Goal: Task Accomplishment & Management: Use online tool/utility

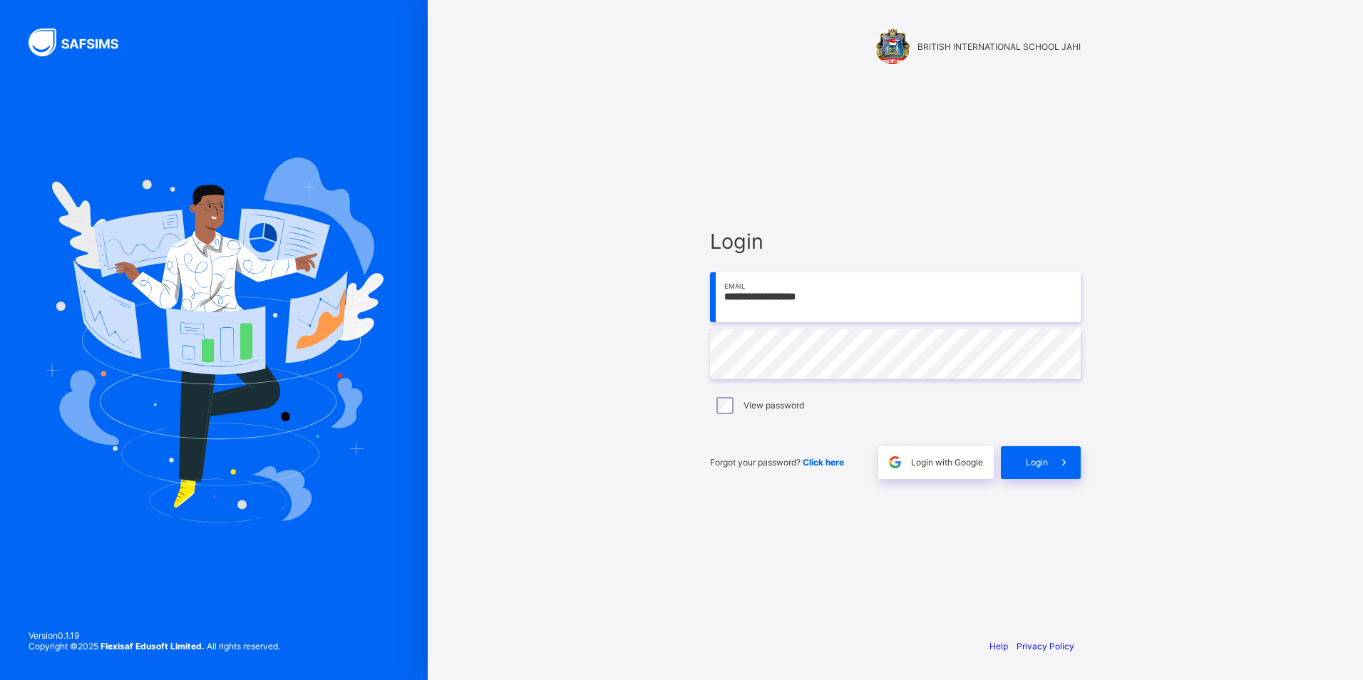
drag, startPoint x: 999, startPoint y: 247, endPoint x: 908, endPoint y: 564, distance: 330.1
drag, startPoint x: 870, startPoint y: 717, endPoint x: 899, endPoint y: 656, distance: 67.3
drag, startPoint x: 858, startPoint y: 690, endPoint x: 867, endPoint y: 569, distance: 121.6
type input "**********"
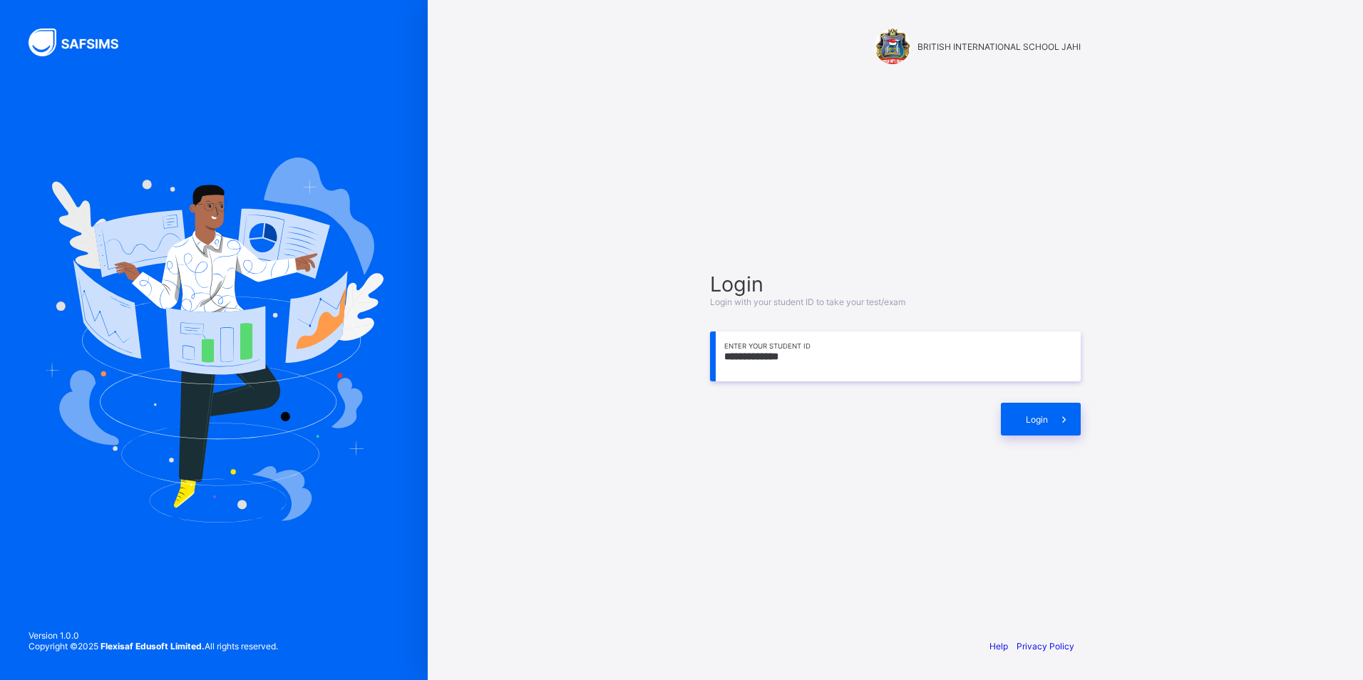
type input "**********"
click at [1027, 418] on span "Login" at bounding box center [1037, 419] width 22 height 11
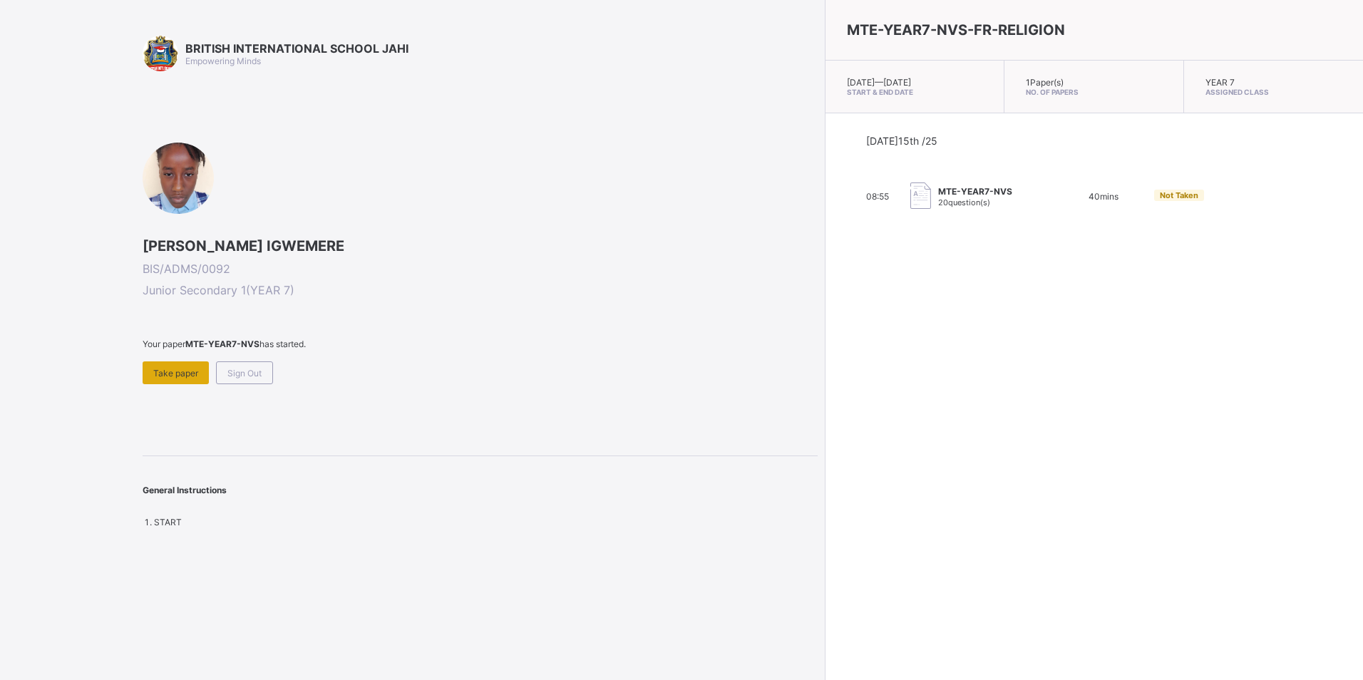
click at [181, 364] on div "Take paper" at bounding box center [176, 372] width 66 height 23
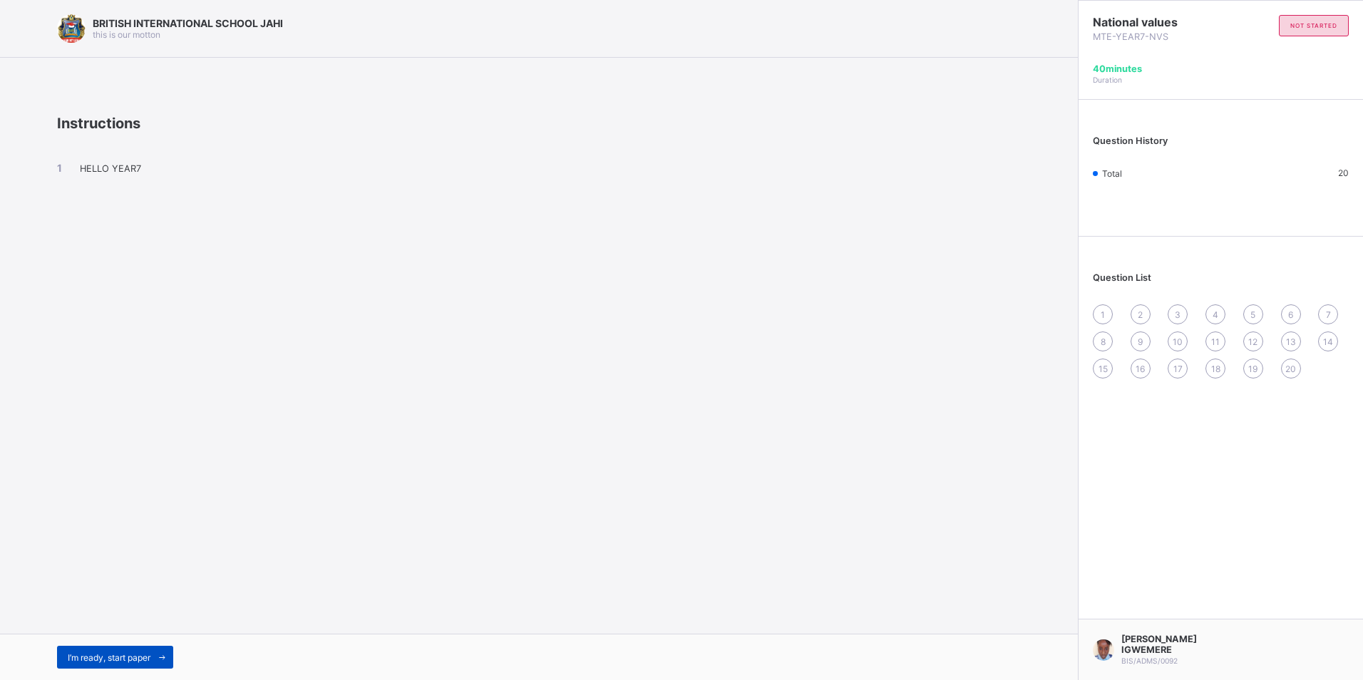
click at [138, 658] on span "I’m ready, start paper" at bounding box center [109, 657] width 83 height 11
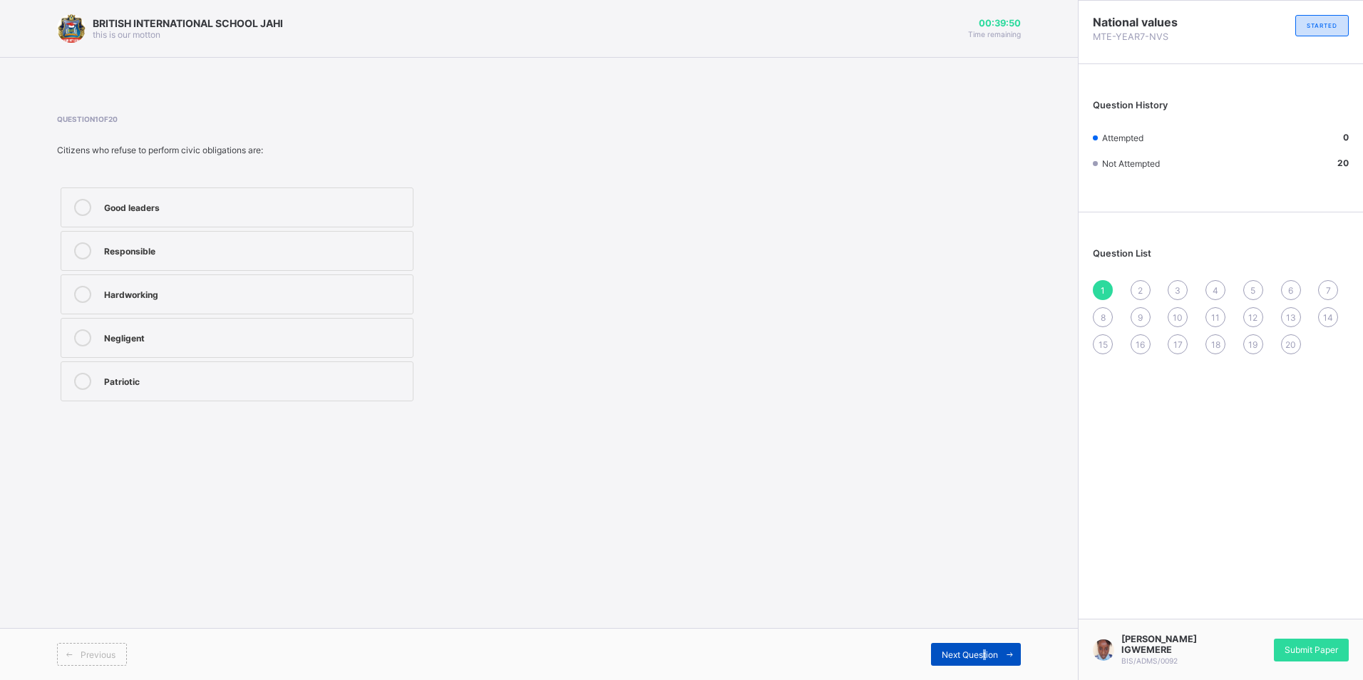
click at [983, 652] on span "Next Question" at bounding box center [970, 655] width 56 height 11
click at [176, 332] on div "Enjoying rights" at bounding box center [255, 336] width 302 height 14
click at [974, 655] on span "Next Question" at bounding box center [970, 655] width 56 height 11
click at [301, 235] on label "To build public services" at bounding box center [237, 251] width 353 height 40
click at [973, 648] on div "Next Question" at bounding box center [976, 654] width 90 height 23
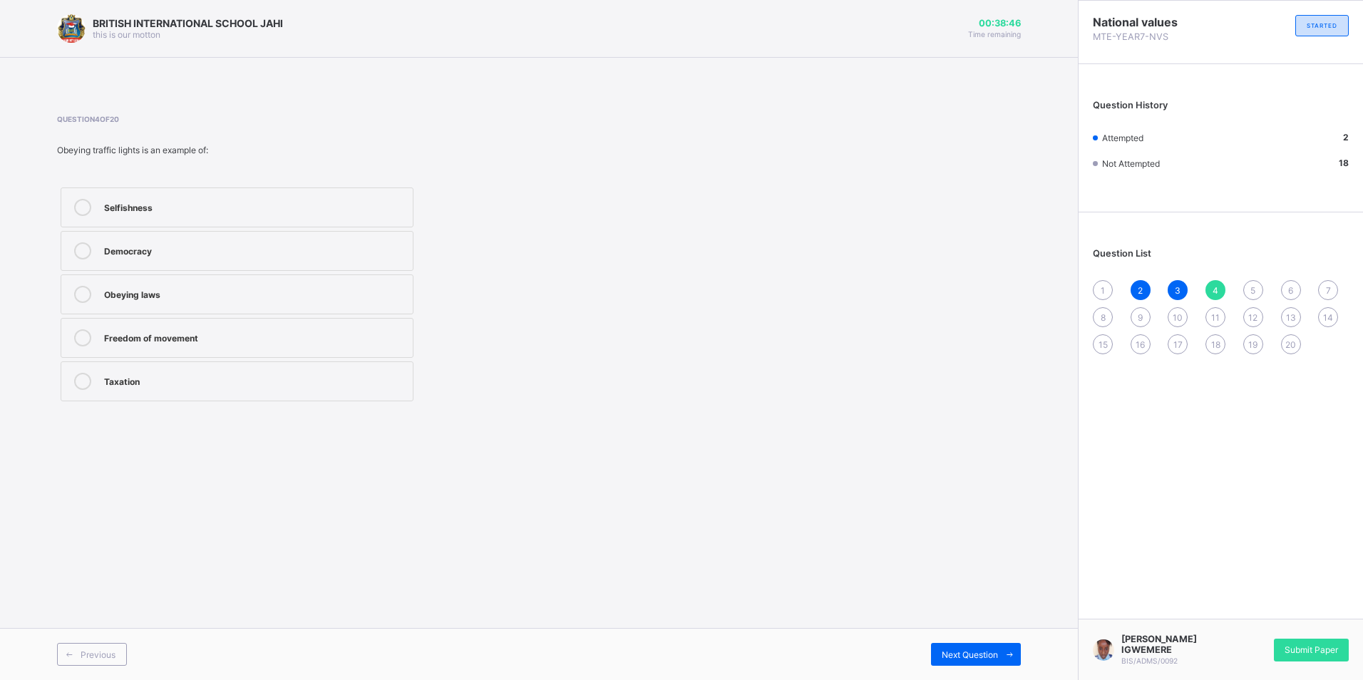
click at [111, 309] on label "Obeying laws" at bounding box center [237, 295] width 353 height 40
drag, startPoint x: 959, startPoint y: 659, endPoint x: 953, endPoint y: 666, distance: 9.6
click at [954, 663] on div "Next Question" at bounding box center [976, 654] width 90 height 23
click at [190, 242] on label "Voting" at bounding box center [237, 251] width 353 height 40
click at [998, 655] on span at bounding box center [1009, 654] width 23 height 23
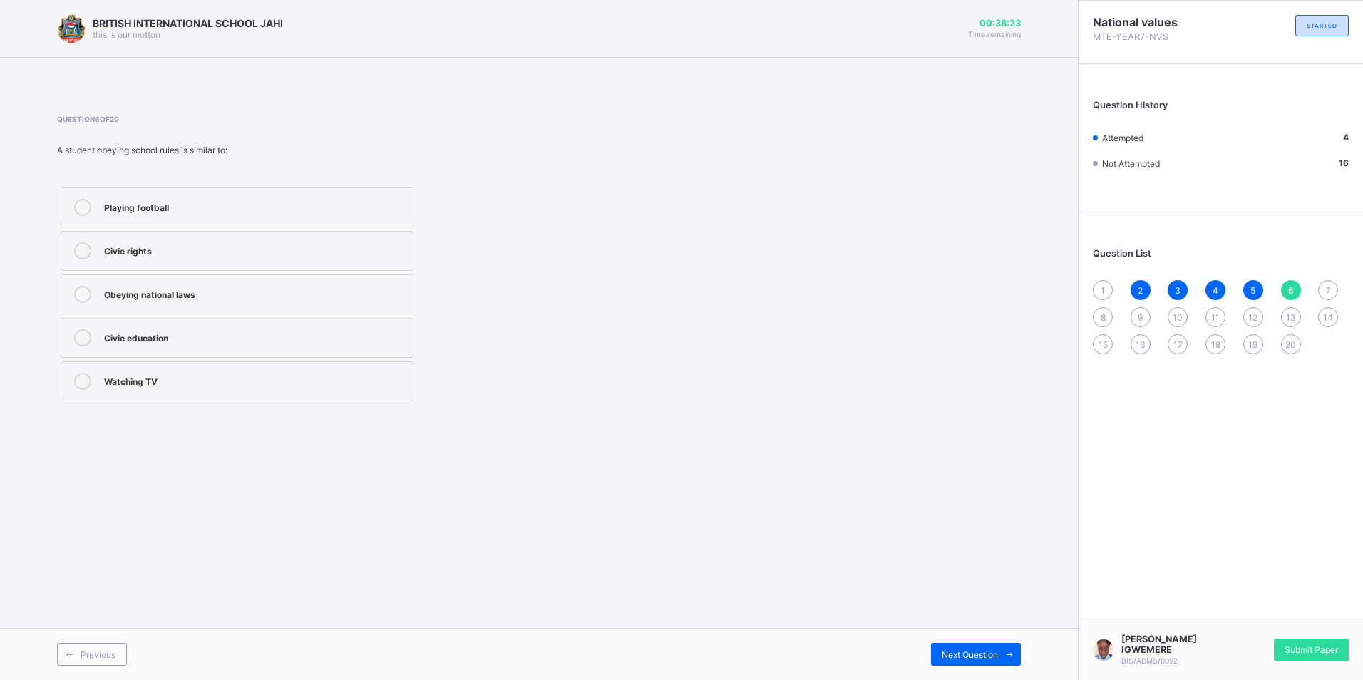
click at [1255, 289] on span "5" at bounding box center [1253, 290] width 5 height 11
click at [1255, 283] on div "5" at bounding box center [1253, 290] width 20 height 20
click at [1255, 284] on div "5" at bounding box center [1253, 290] width 20 height 20
click at [1286, 293] on div "6" at bounding box center [1291, 290] width 20 height 20
click at [201, 294] on div "Obeying national laws" at bounding box center [255, 293] width 302 height 14
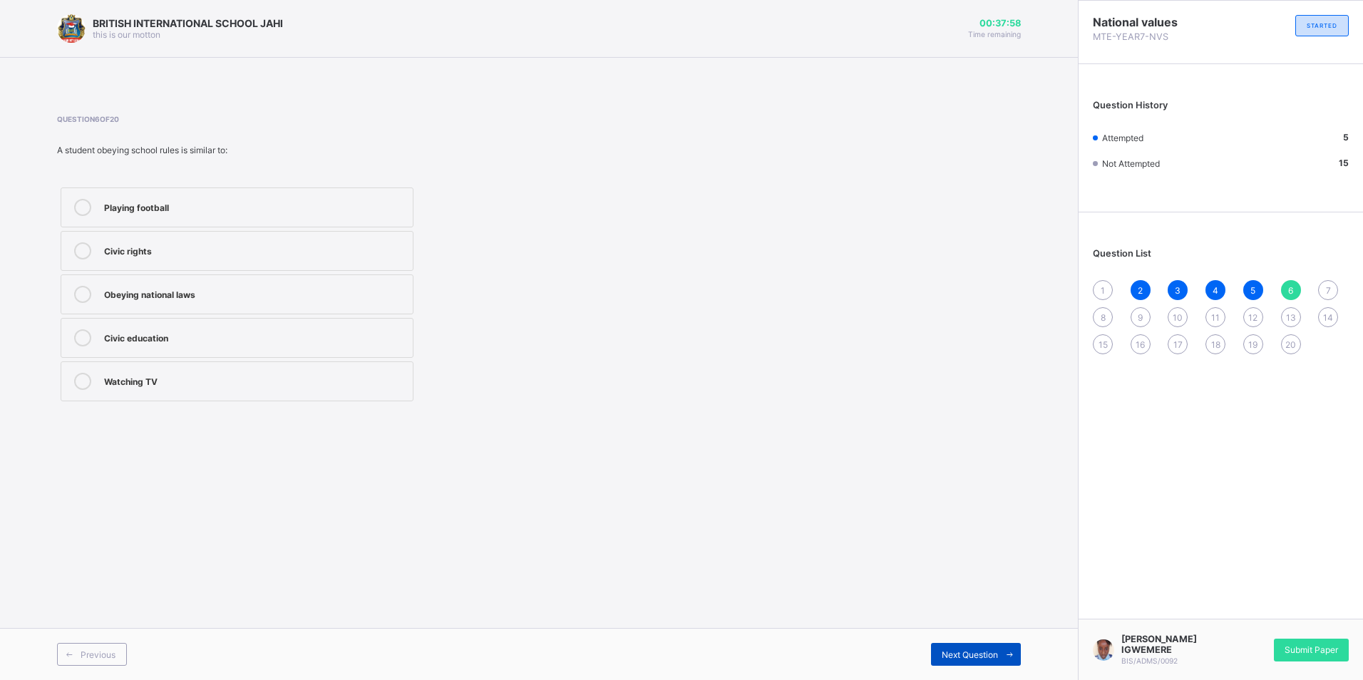
click at [948, 650] on span "Next Question" at bounding box center [970, 655] width 56 height 11
click at [154, 338] on div "Defending the nation" at bounding box center [255, 336] width 302 height 14
click at [953, 655] on span "Next Question" at bounding box center [970, 655] width 56 height 11
click at [1103, 289] on span "1" at bounding box center [1103, 290] width 4 height 11
click at [153, 337] on div "Negligent" at bounding box center [255, 336] width 302 height 14
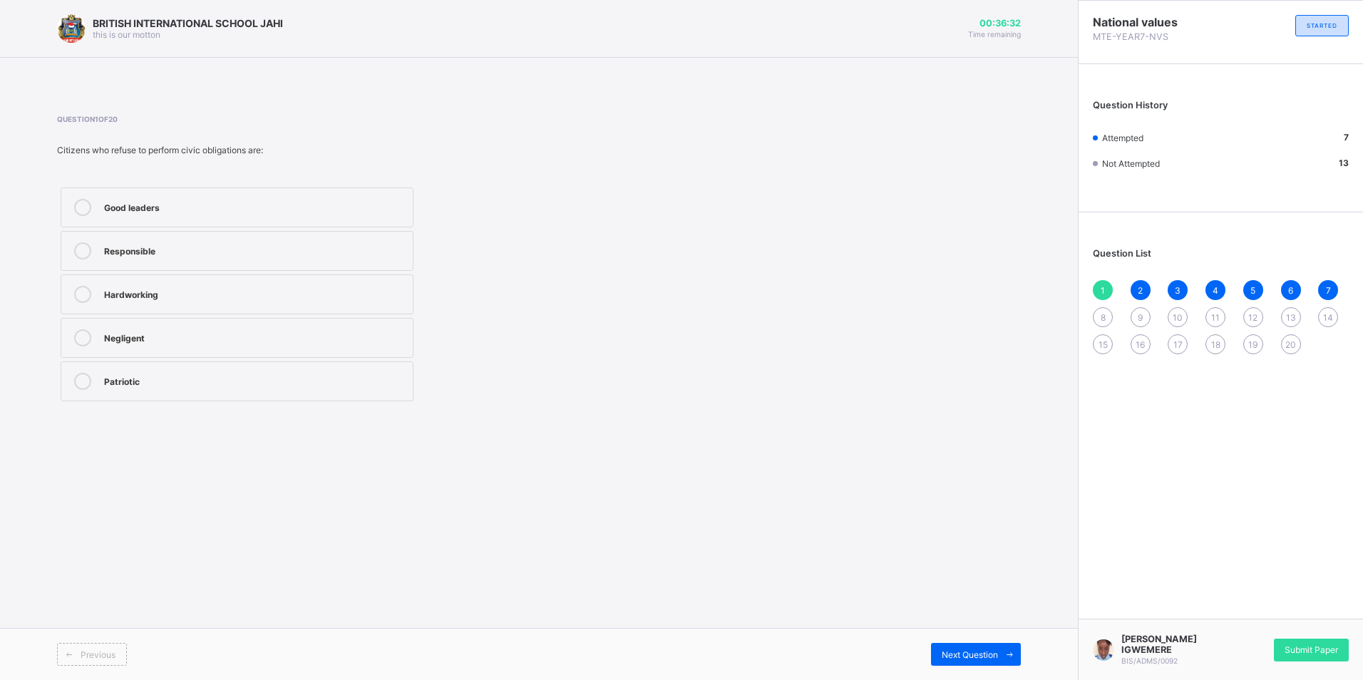
click at [151, 369] on label "Patriotic" at bounding box center [237, 381] width 353 height 40
click at [1112, 321] on div "8" at bounding box center [1103, 317] width 20 height 20
click at [86, 245] on icon at bounding box center [82, 250] width 17 height 17
click at [976, 647] on div "Next Question" at bounding box center [976, 654] width 90 height 23
click at [140, 388] on div "Provide public services" at bounding box center [255, 381] width 302 height 17
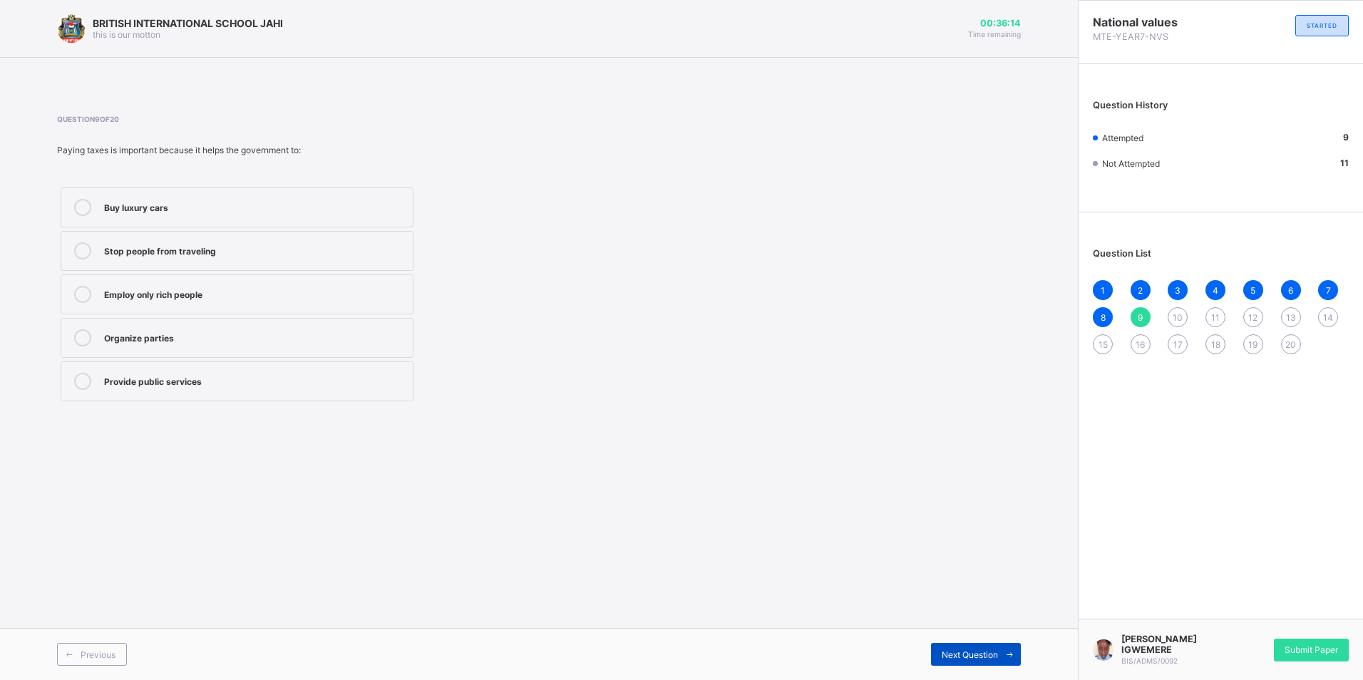
click at [951, 648] on div "Next Question" at bounding box center [976, 654] width 90 height 23
click at [157, 340] on div "Voting in elections" at bounding box center [255, 336] width 302 height 14
click at [162, 325] on label "Voting in elections" at bounding box center [237, 338] width 353 height 40
click at [995, 650] on span "Next Question" at bounding box center [970, 655] width 56 height 11
click at [96, 212] on div at bounding box center [82, 207] width 29 height 17
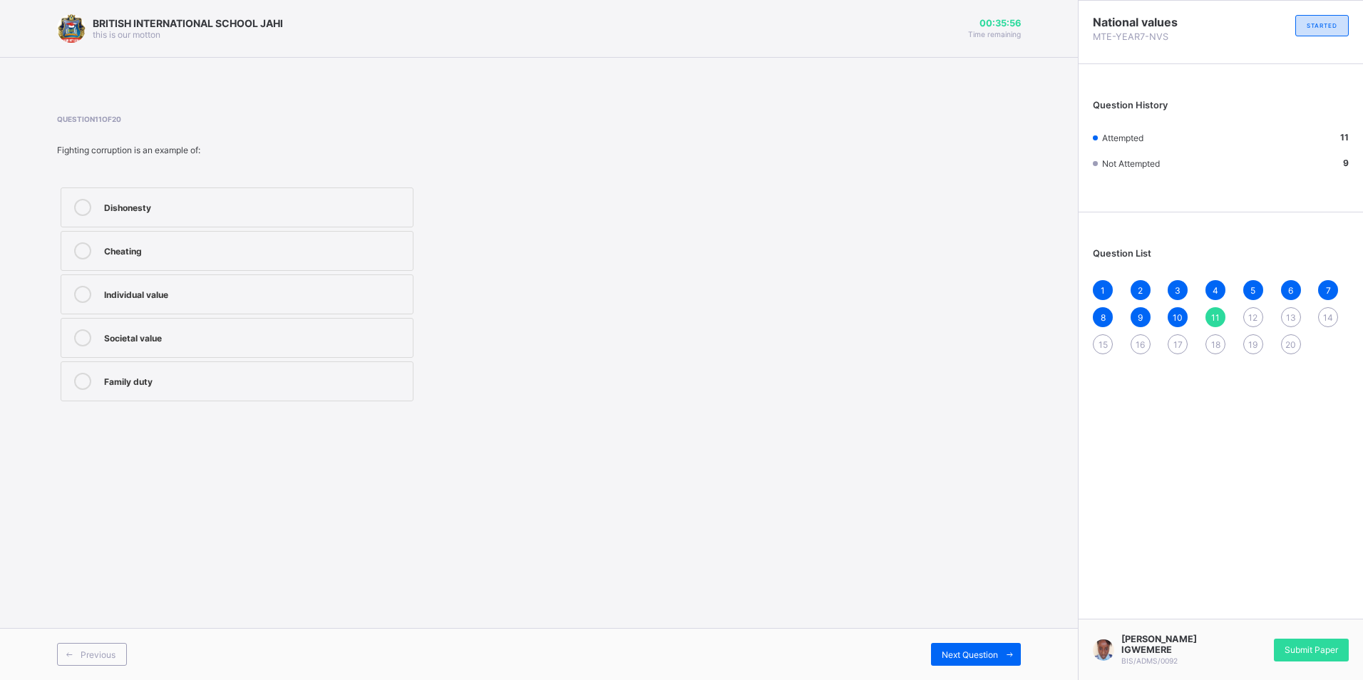
click at [150, 294] on div "Individual value" at bounding box center [255, 293] width 302 height 14
click at [433, 197] on div "Dishonesty Cheating Individual value Societal value Family duty" at bounding box center [357, 294] width 600 height 221
click at [1250, 324] on div "12" at bounding box center [1253, 317] width 20 height 20
click at [1216, 313] on span "11" at bounding box center [1215, 317] width 9 height 11
click at [151, 255] on div "Cheating" at bounding box center [255, 249] width 302 height 14
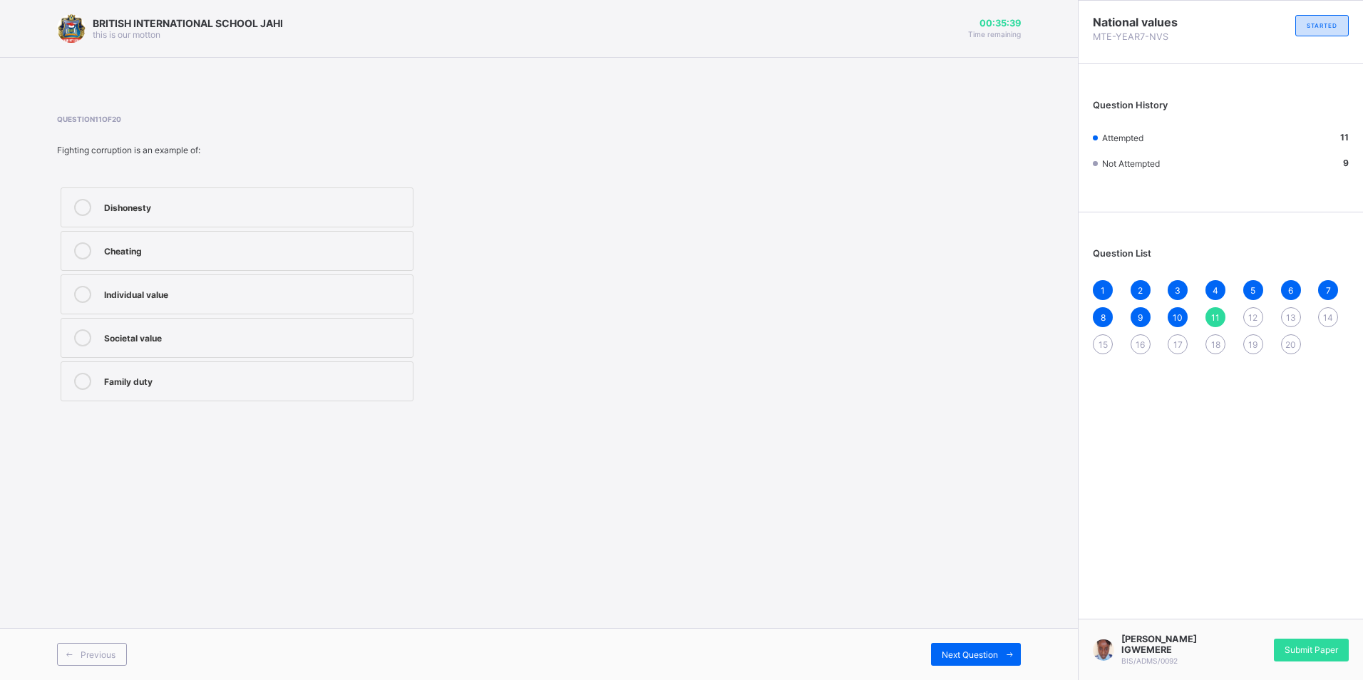
click at [149, 290] on div "Individual value" at bounding box center [255, 293] width 302 height 14
click at [309, 339] on div "Societal value" at bounding box center [255, 336] width 302 height 14
click at [976, 652] on span "Next Question" at bounding box center [970, 655] width 56 height 11
click at [155, 297] on div "Honesty in exam" at bounding box center [255, 293] width 302 height 14
click at [1213, 316] on span "11" at bounding box center [1215, 317] width 9 height 11
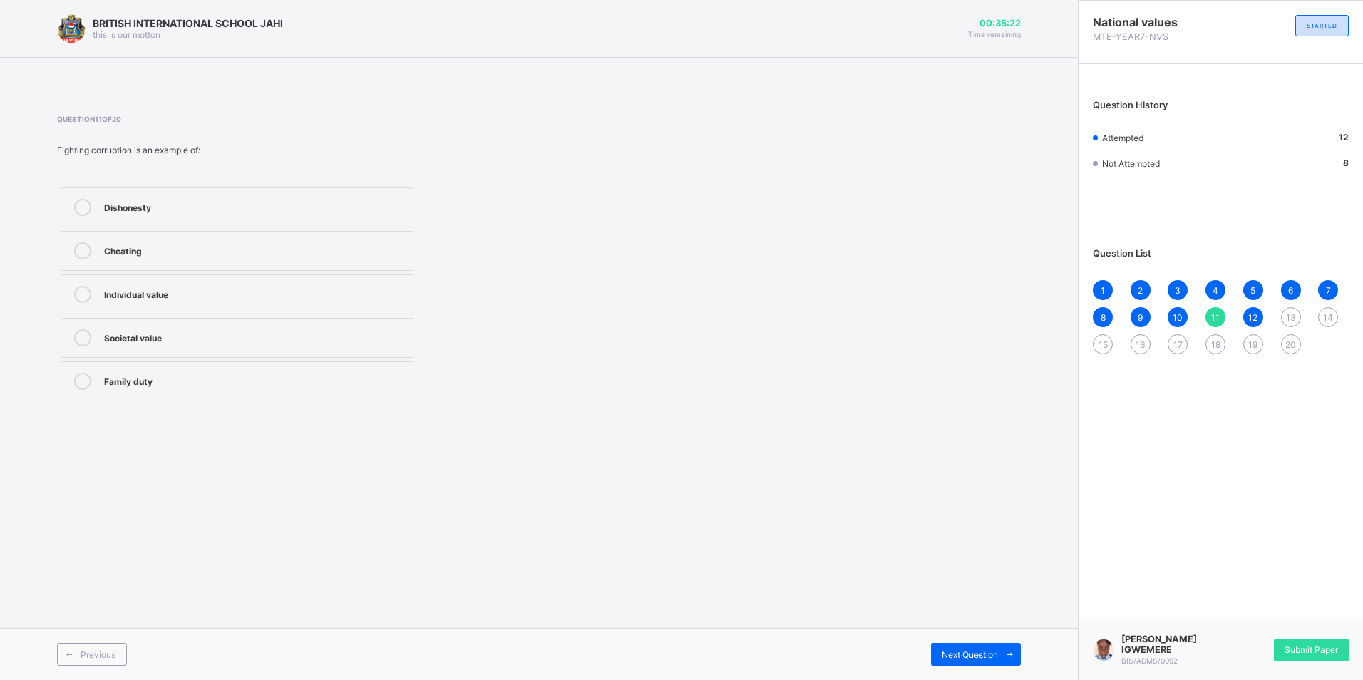
click at [189, 196] on label "Dishonesty" at bounding box center [237, 208] width 353 height 40
click at [1298, 317] on div "13" at bounding box center [1291, 317] width 20 height 20
click at [188, 339] on div "Students working alone" at bounding box center [255, 336] width 302 height 14
click at [193, 296] on div "Government and community promoting values" at bounding box center [255, 293] width 302 height 14
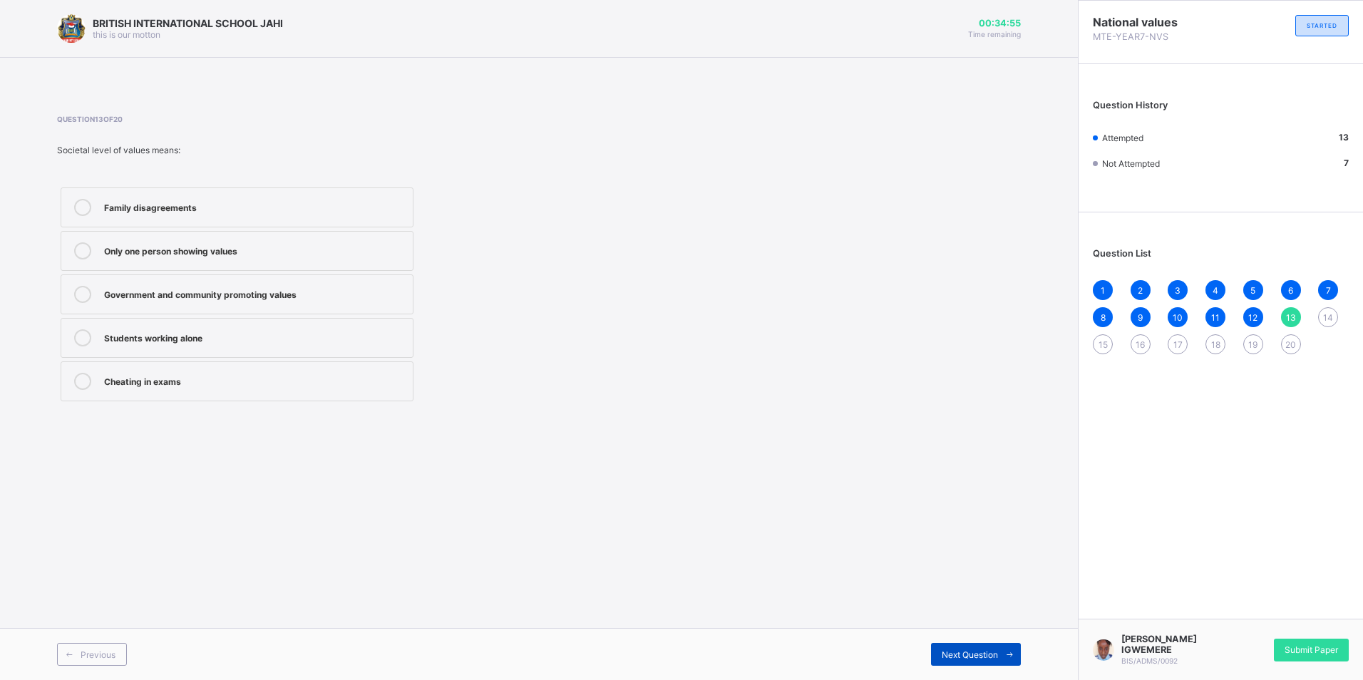
click at [976, 645] on div "Next Question" at bounding box center [976, 654] width 90 height 23
click at [175, 291] on div "Fair elections" at bounding box center [255, 293] width 302 height 14
click at [975, 654] on span "Next Question" at bounding box center [970, 655] width 56 height 11
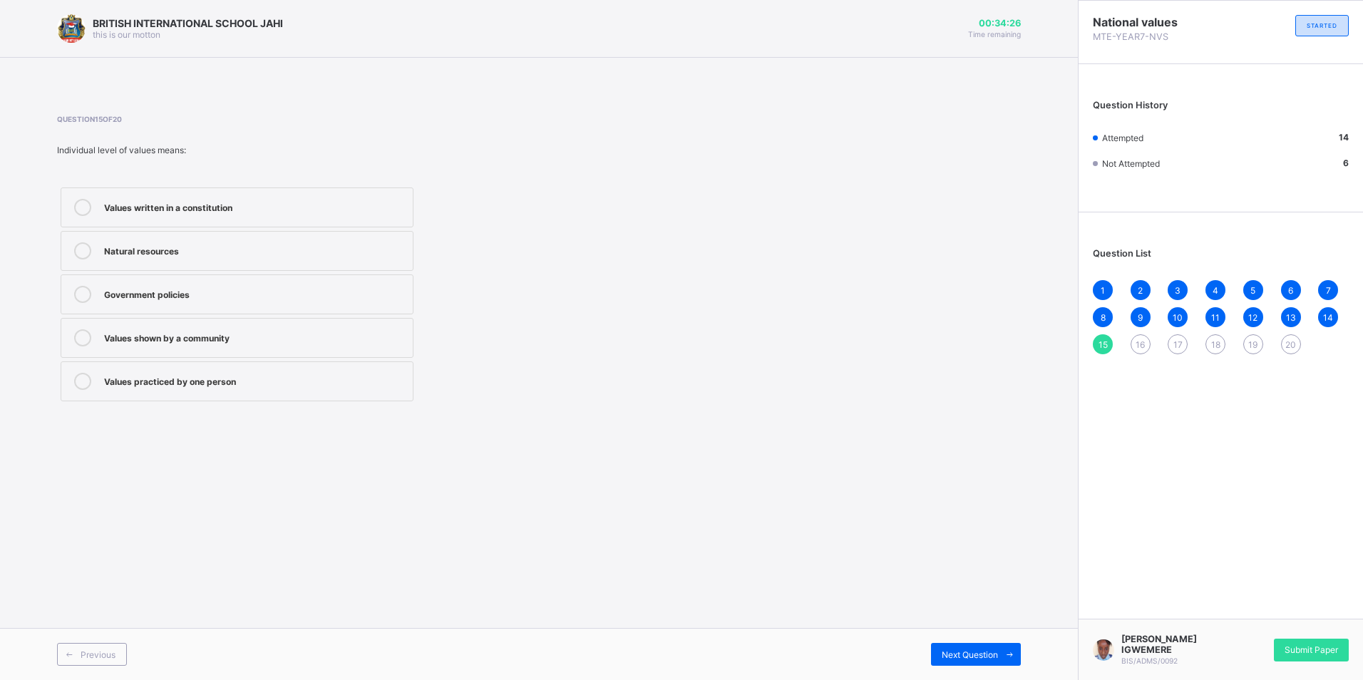
click at [163, 258] on div "Natural resources" at bounding box center [255, 250] width 302 height 17
click at [171, 256] on div "Natural resources" at bounding box center [255, 249] width 302 height 14
drag, startPoint x: 175, startPoint y: 389, endPoint x: 183, endPoint y: 398, distance: 11.7
click at [178, 397] on label "Values practiced by one person" at bounding box center [237, 381] width 353 height 40
click at [222, 372] on label "Values practiced by one person" at bounding box center [237, 381] width 353 height 40
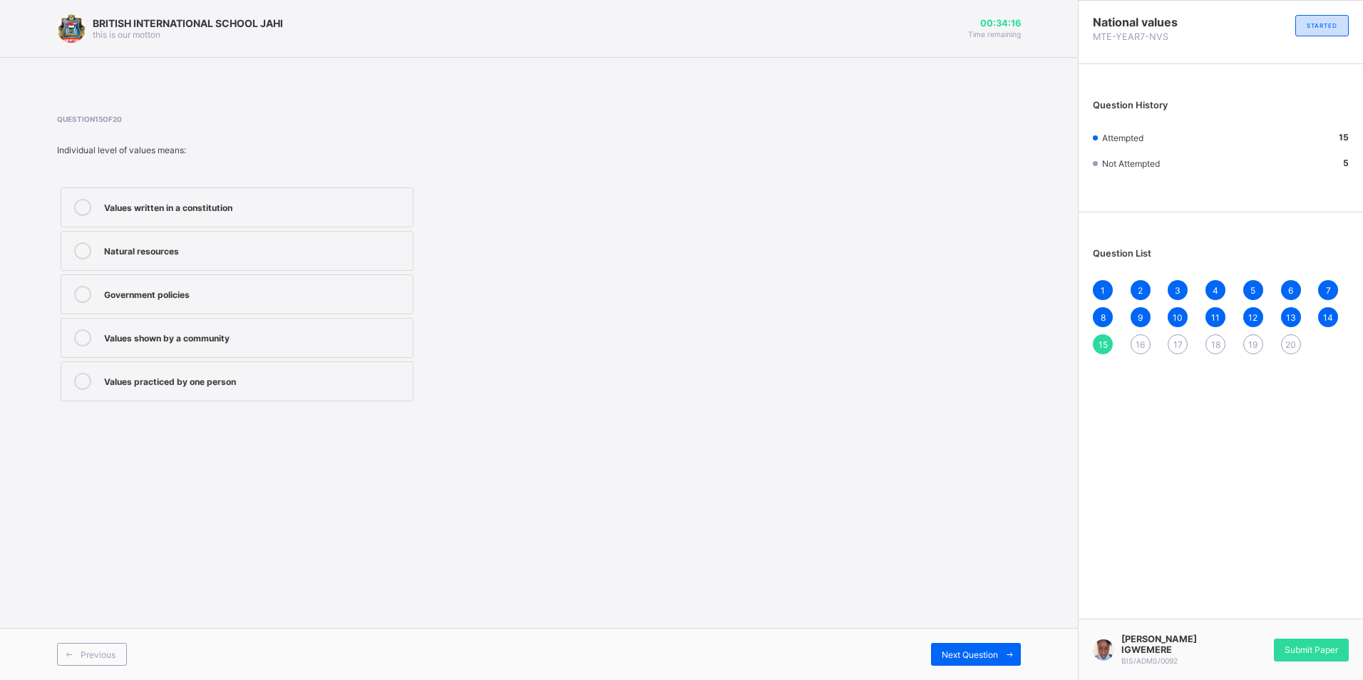
click at [363, 392] on label "Values practiced by one person" at bounding box center [237, 381] width 353 height 40
click at [955, 647] on div "Next Question" at bounding box center [976, 654] width 90 height 23
click at [178, 290] on div "Corruption" at bounding box center [255, 293] width 302 height 14
click at [989, 658] on span "Next Question" at bounding box center [970, 655] width 56 height 11
click at [173, 250] on div "Keep quiet when elders are speaking" at bounding box center [255, 249] width 302 height 14
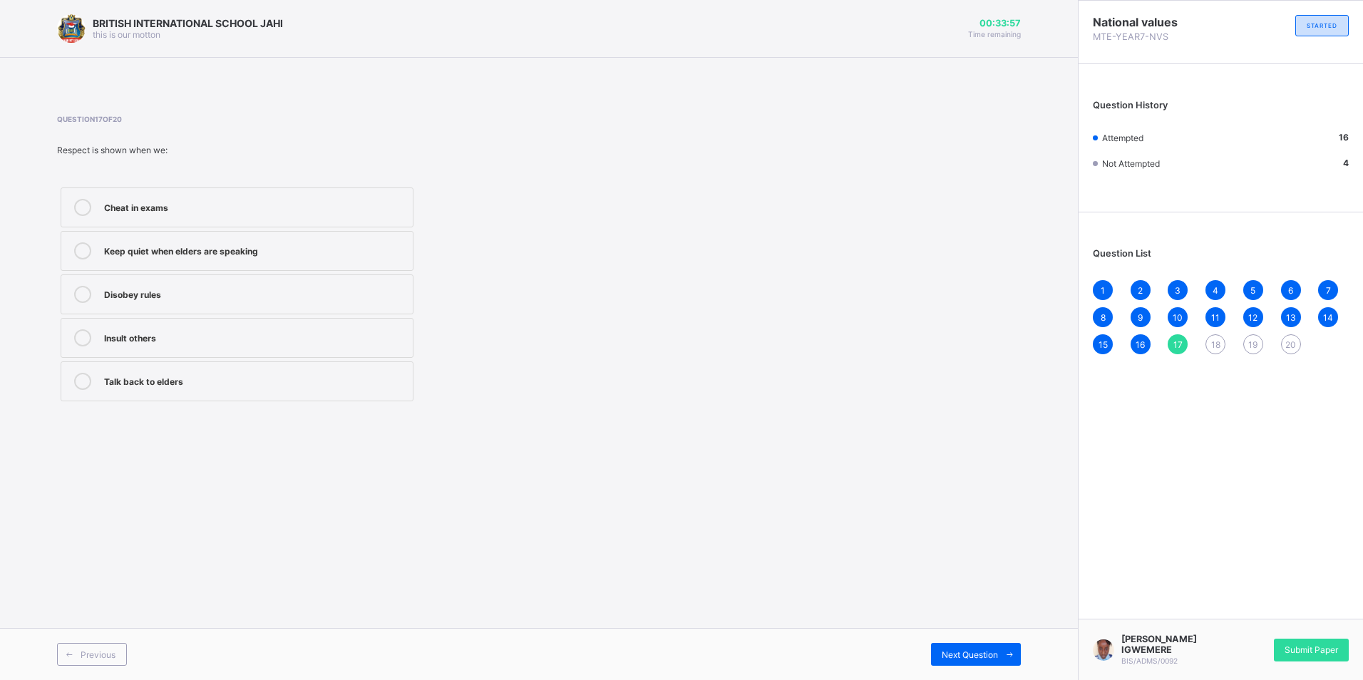
click at [345, 260] on label "Keep quiet when elders are speaking" at bounding box center [237, 251] width 353 height 40
drag, startPoint x: 992, startPoint y: 655, endPoint x: 994, endPoint y: 645, distance: 10.2
click at [992, 653] on span "Next Question" at bounding box center [970, 655] width 56 height 11
click at [208, 294] on div "Know right from wrong" at bounding box center [255, 293] width 302 height 14
click at [997, 654] on span "Next Question" at bounding box center [970, 655] width 56 height 11
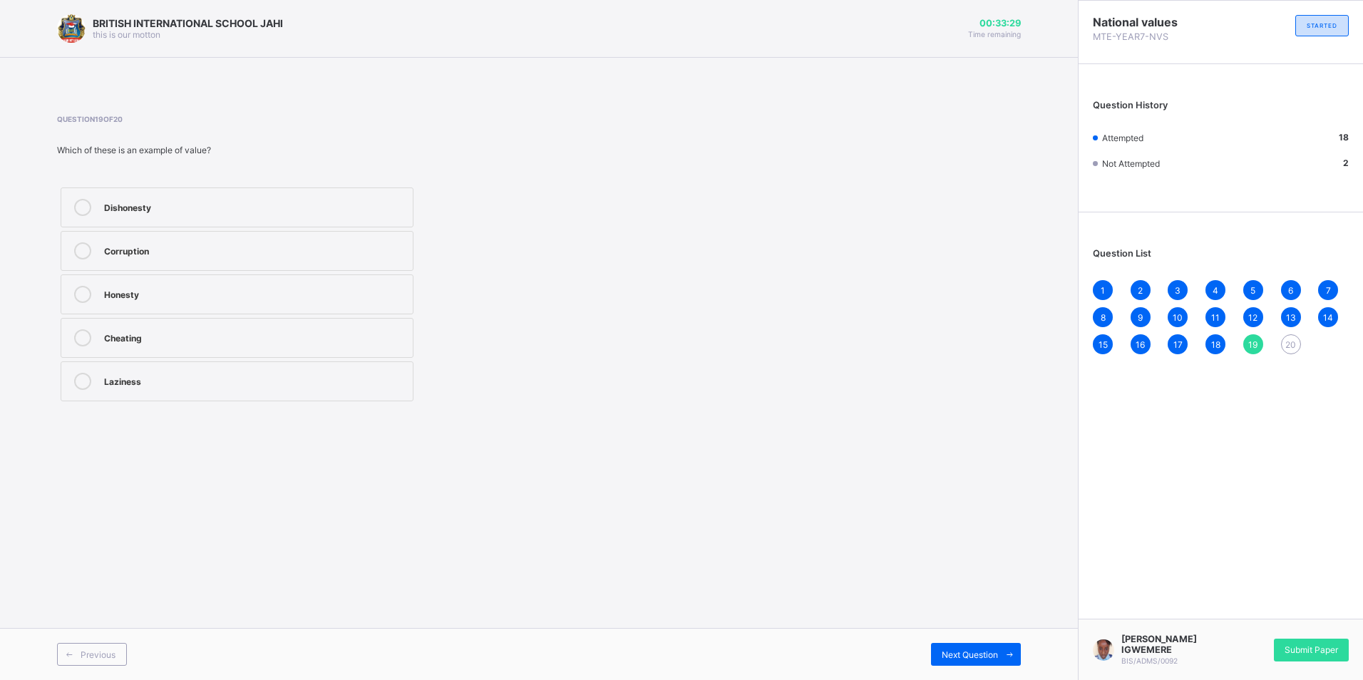
click at [182, 272] on div "Dishonesty Corruption Honesty Cheating Laziness" at bounding box center [237, 294] width 360 height 221
click at [230, 300] on div "Honesty" at bounding box center [255, 294] width 302 height 17
click at [948, 648] on div "Next Question" at bounding box center [976, 654] width 90 height 23
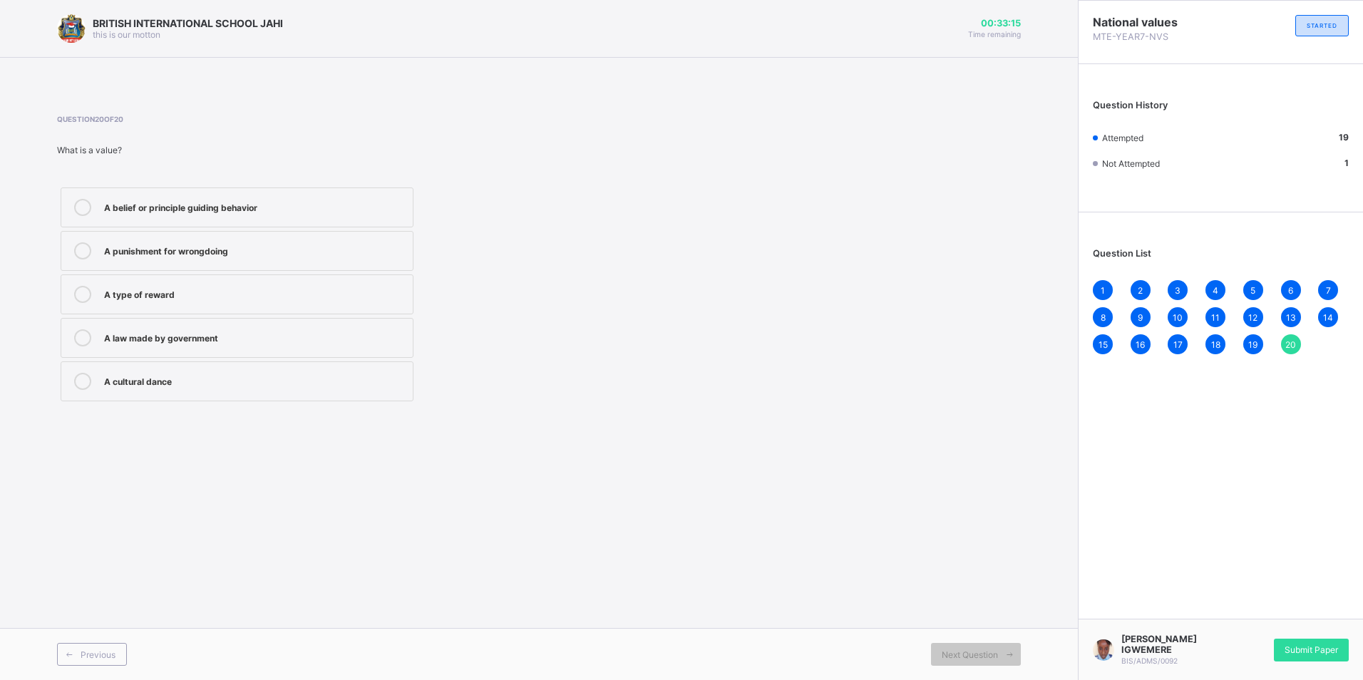
click at [257, 207] on div "A belief or principle guiding behavior" at bounding box center [255, 206] width 302 height 14
click at [1321, 645] on span "Submit Paper" at bounding box center [1311, 650] width 53 height 11
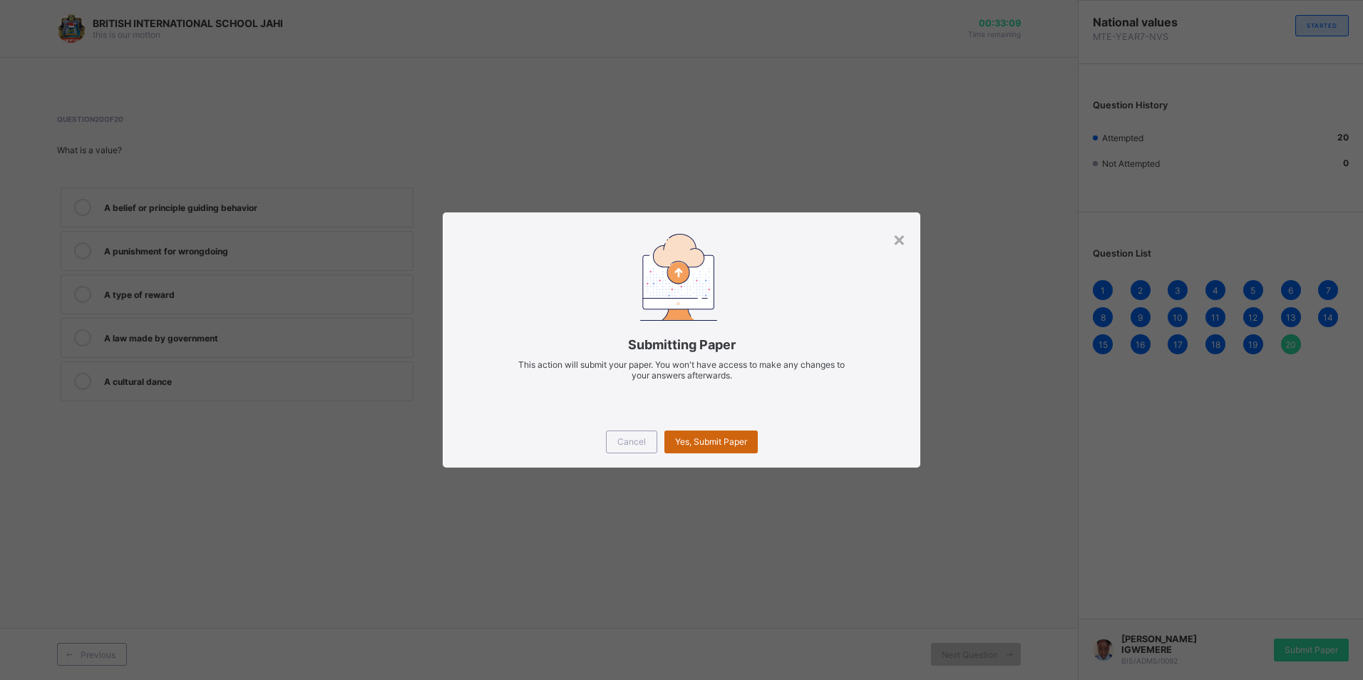
click at [714, 446] on span "Yes, Submit Paper" at bounding box center [711, 441] width 72 height 11
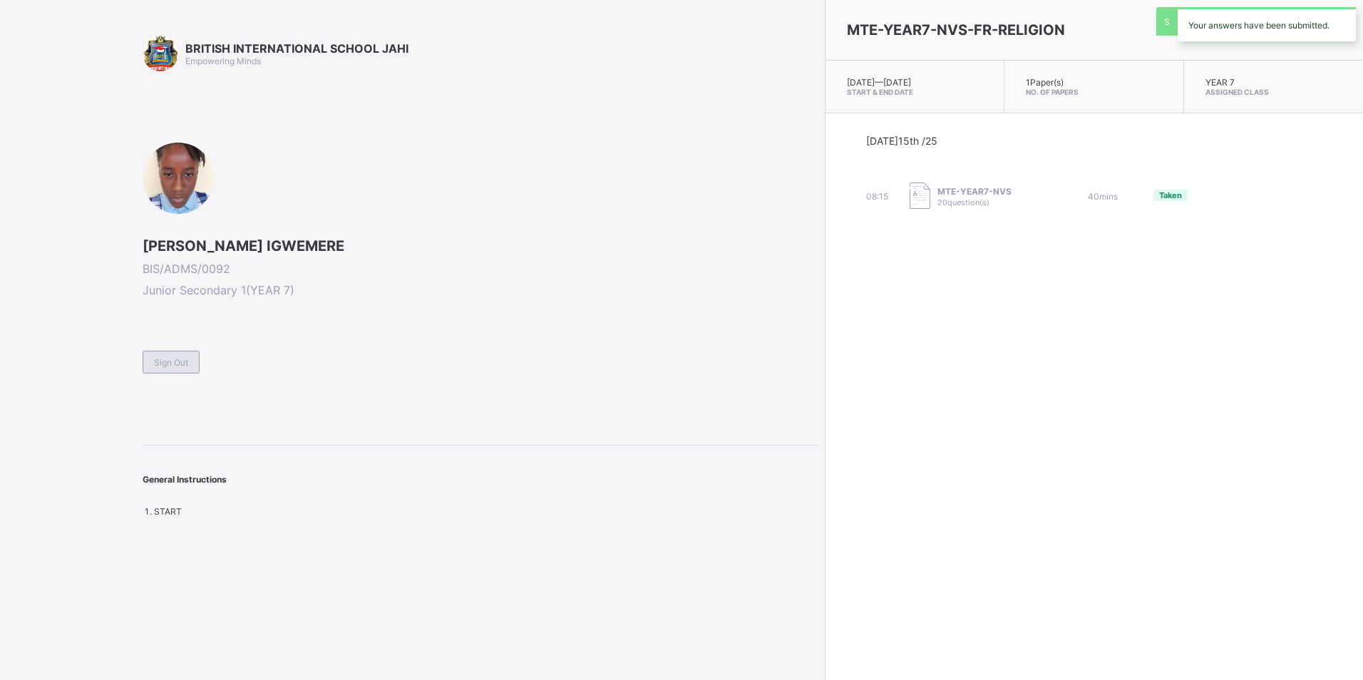
click at [158, 361] on span "Sign Out" at bounding box center [171, 362] width 34 height 11
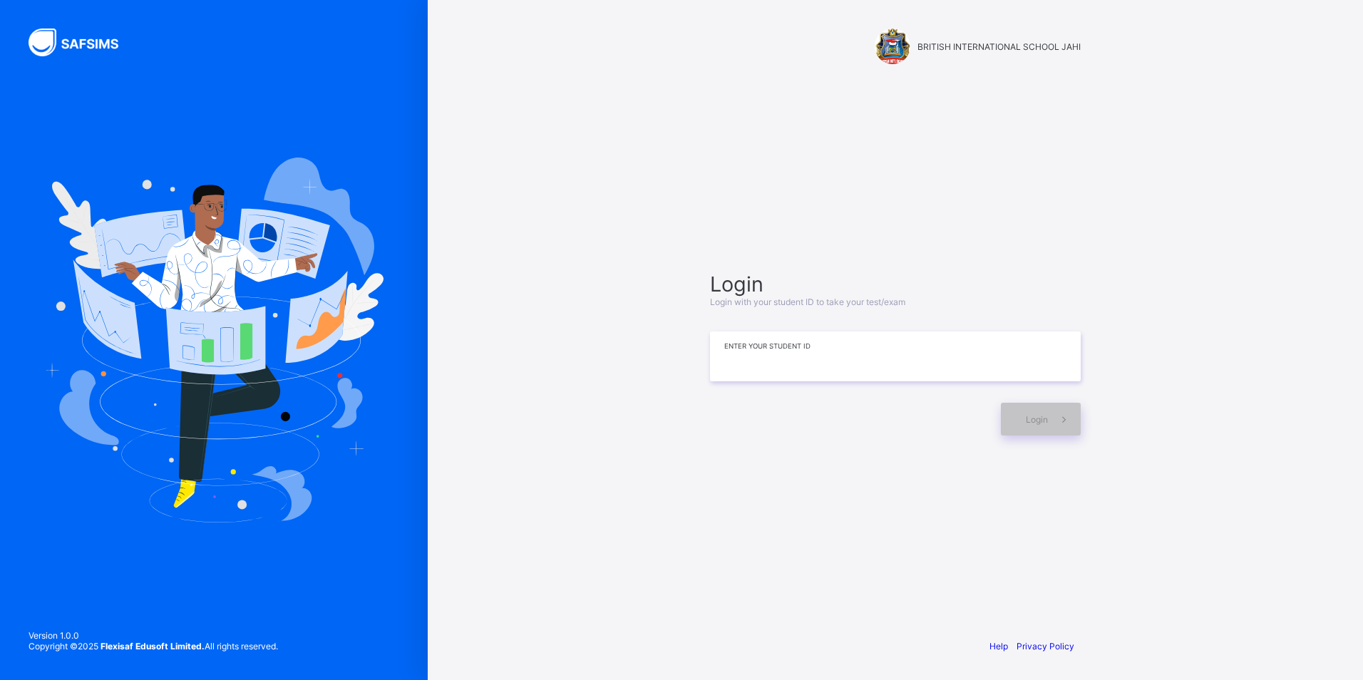
click at [888, 369] on input at bounding box center [895, 357] width 371 height 50
type input "*"
click at [612, 43] on div "BRITISH INTERNATIONAL SCHOOL JAHI Login Login with your student ID to take your…" at bounding box center [895, 340] width 935 height 680
click at [687, 460] on div "BRITISH INTERNATIONAL SCHOOL JAHI Login Login with your student ID to take your…" at bounding box center [896, 340] width 428 height 680
